Goal: Transaction & Acquisition: Purchase product/service

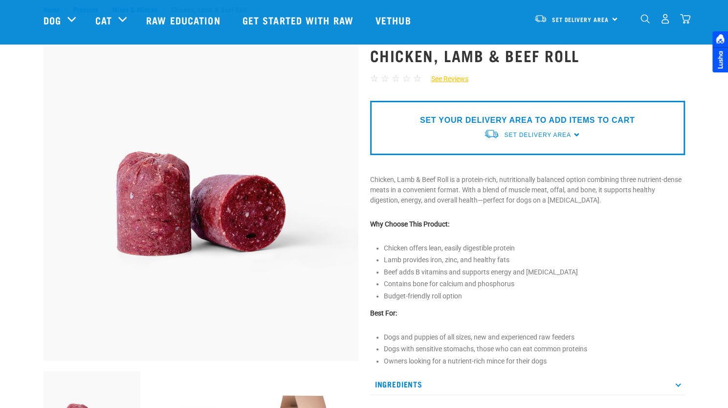
scroll to position [180, 0]
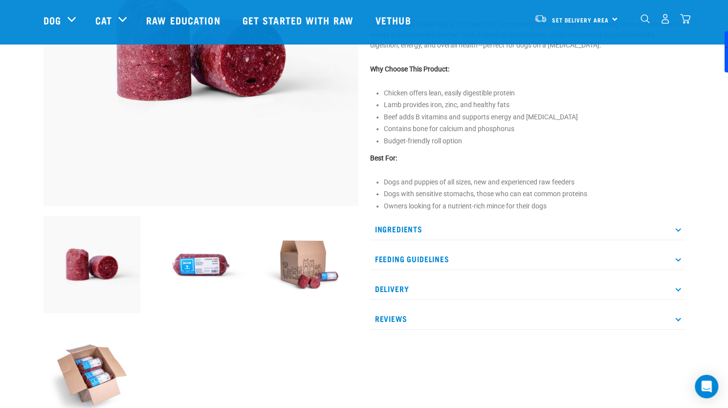
click at [199, 259] on img at bounding box center [200, 264] width 97 height 97
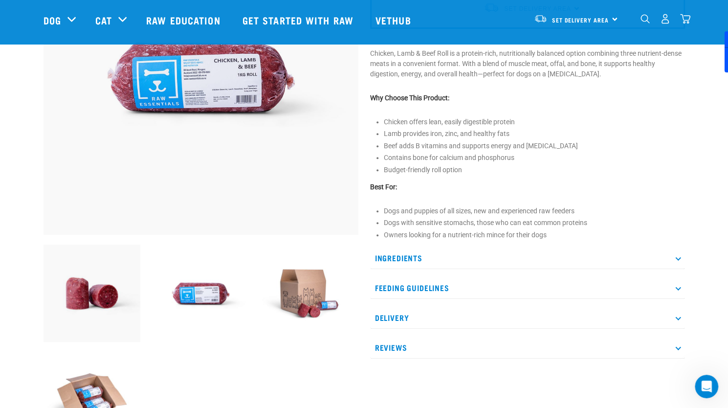
scroll to position [152, 0]
click at [430, 283] on p "Feeding Guidelines" at bounding box center [527, 287] width 315 height 22
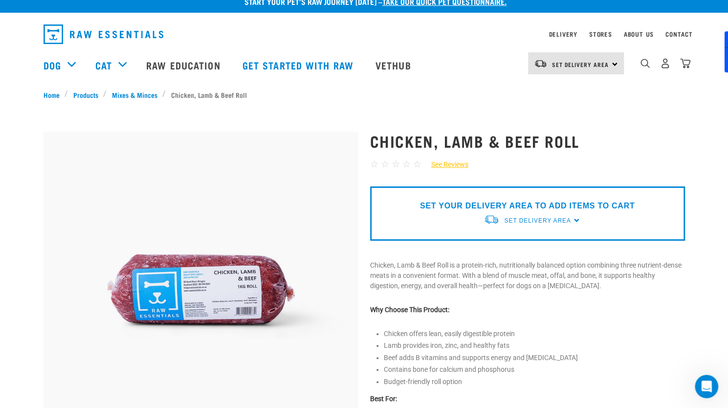
scroll to position [0, 0]
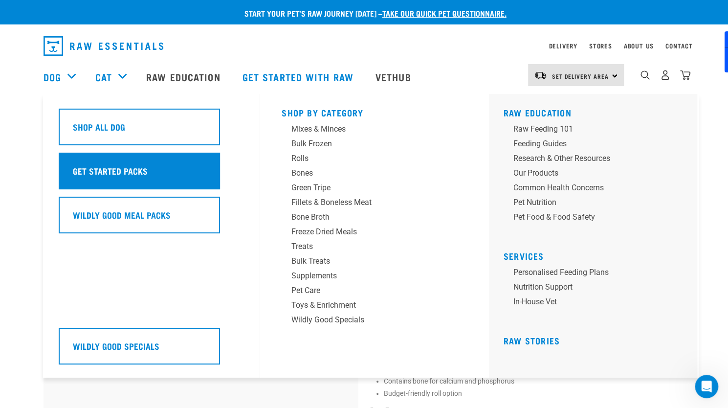
click at [111, 171] on h5 "Get Started Packs" at bounding box center [110, 170] width 75 height 13
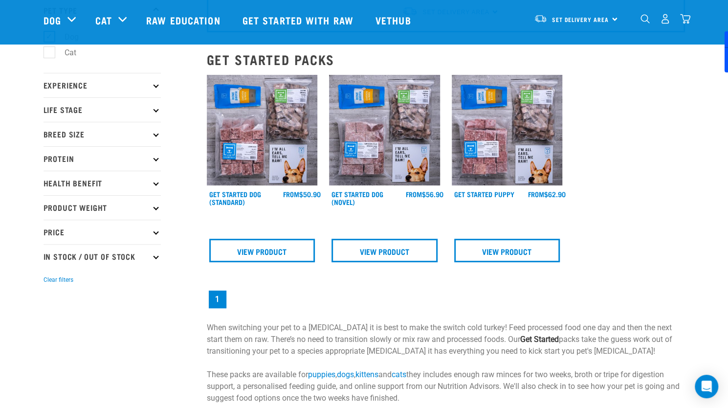
scroll to position [70, 0]
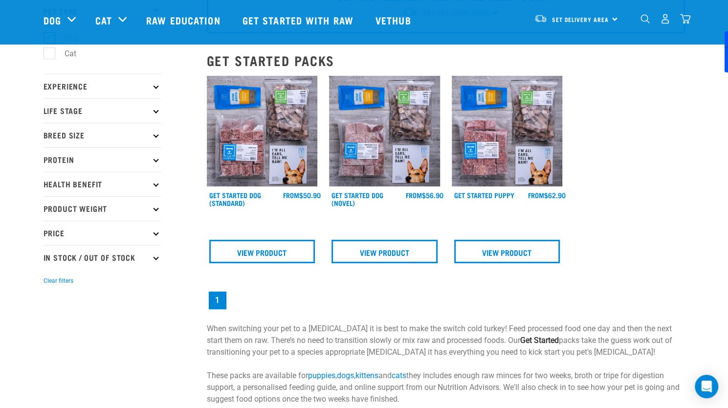
click at [475, 113] on img at bounding box center [507, 131] width 111 height 111
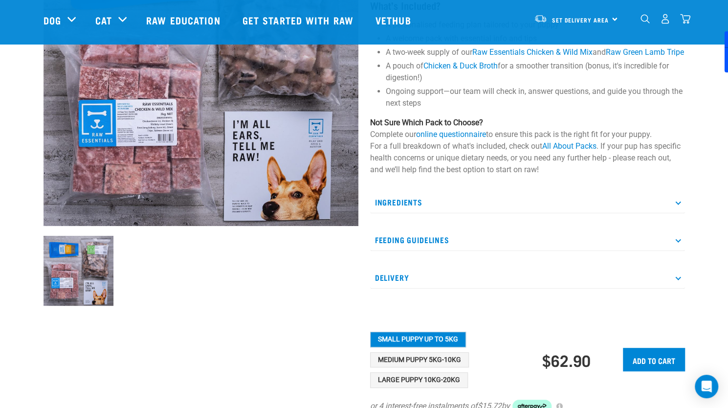
scroll to position [165, 0]
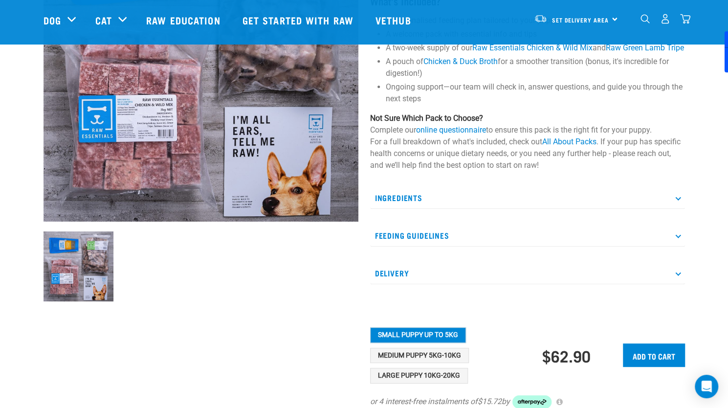
click at [489, 240] on p "Feeding Guidelines" at bounding box center [527, 235] width 315 height 22
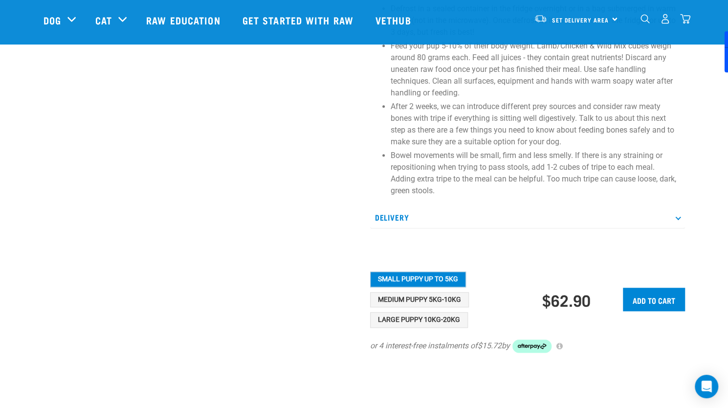
scroll to position [485, 0]
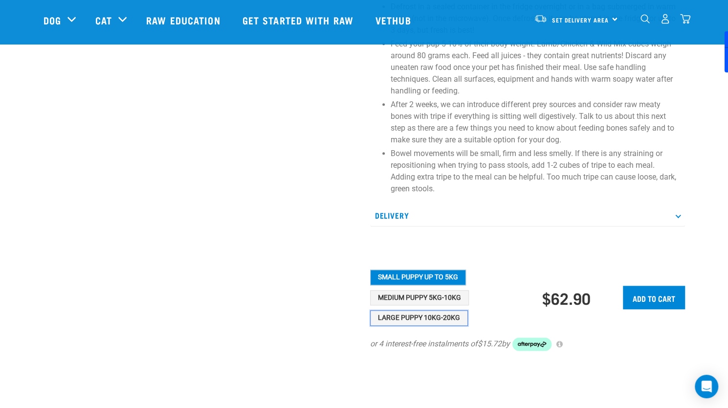
click at [395, 325] on button "Large Puppy 10kg-20kg" at bounding box center [419, 318] width 98 height 16
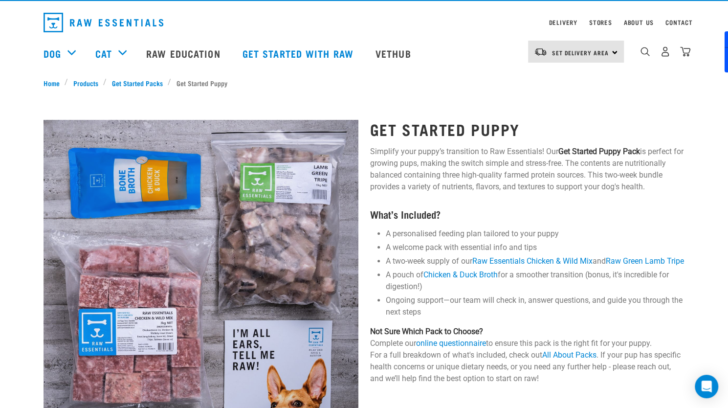
scroll to position [24, 0]
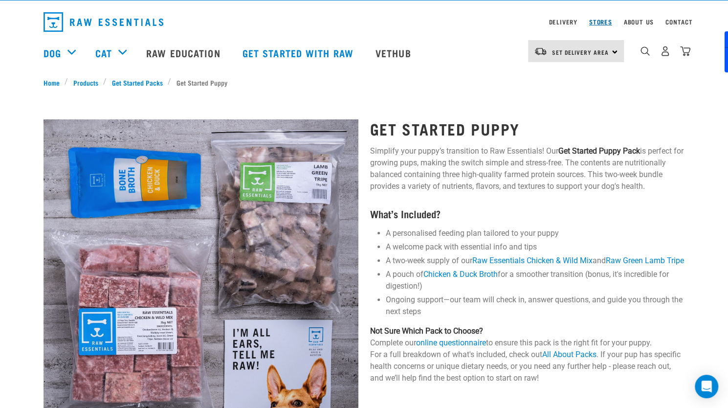
click at [597, 21] on link "Stores" at bounding box center [600, 21] width 23 height 3
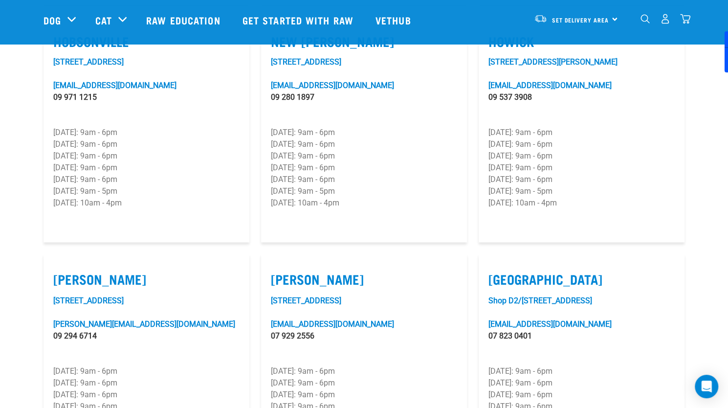
scroll to position [805, 0]
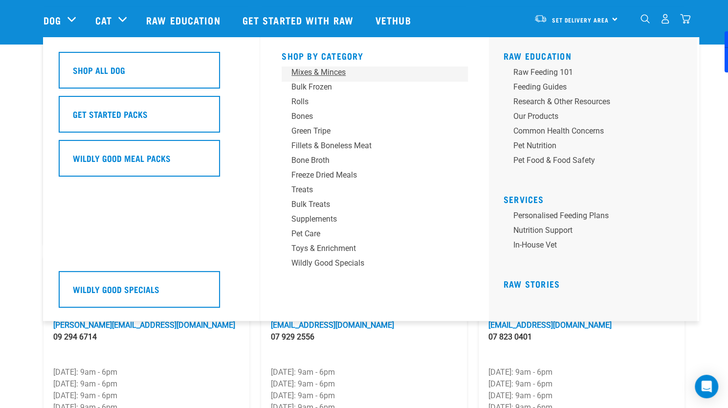
click at [316, 73] on div "Mixes & Minces" at bounding box center [367, 72] width 152 height 12
click at [309, 85] on div "Bulk Frozen" at bounding box center [367, 87] width 152 height 12
